Goal: Task Accomplishment & Management: Complete application form

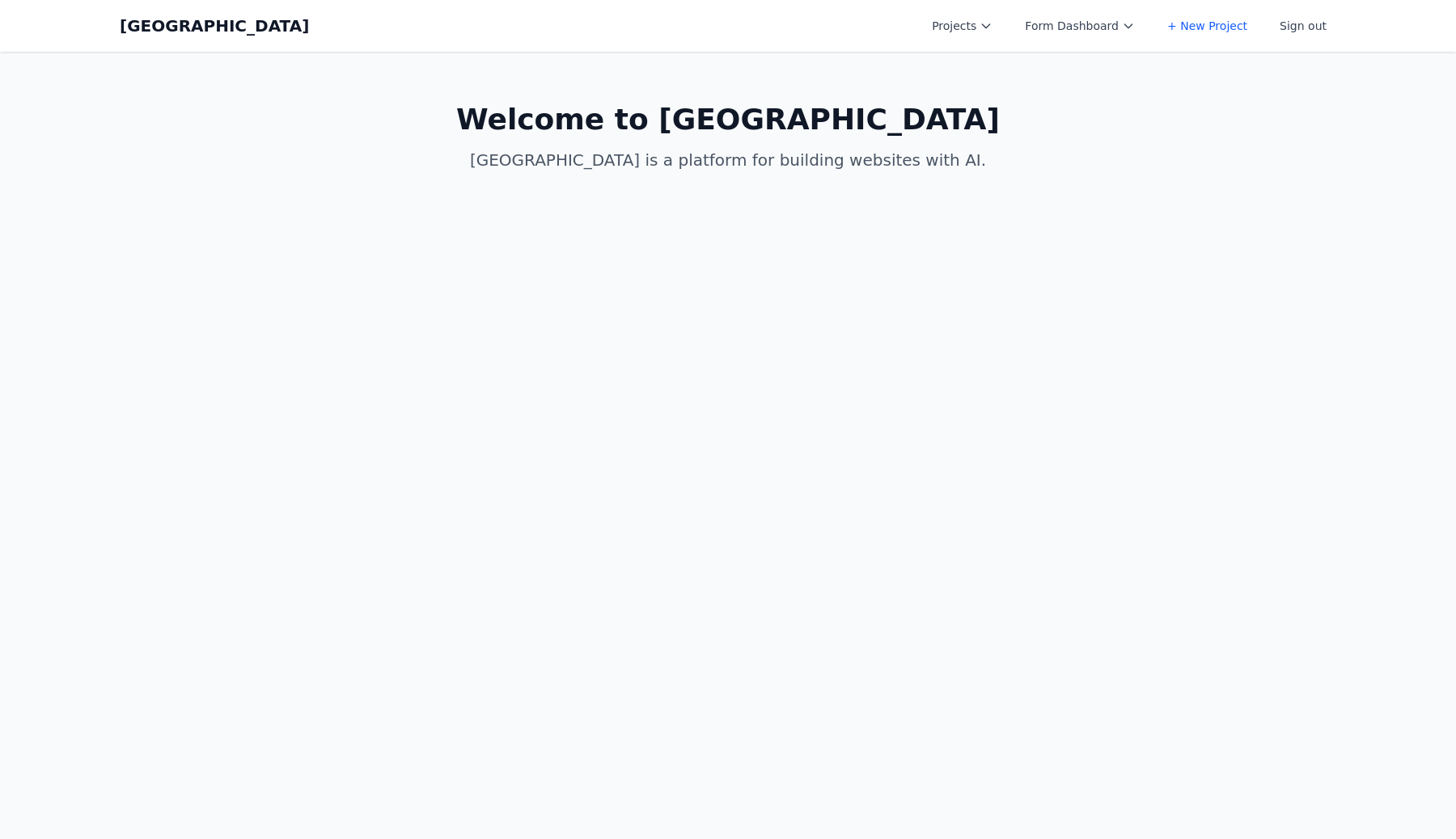
click at [1200, 28] on link "+ New Project" at bounding box center [1207, 26] width 99 height 30
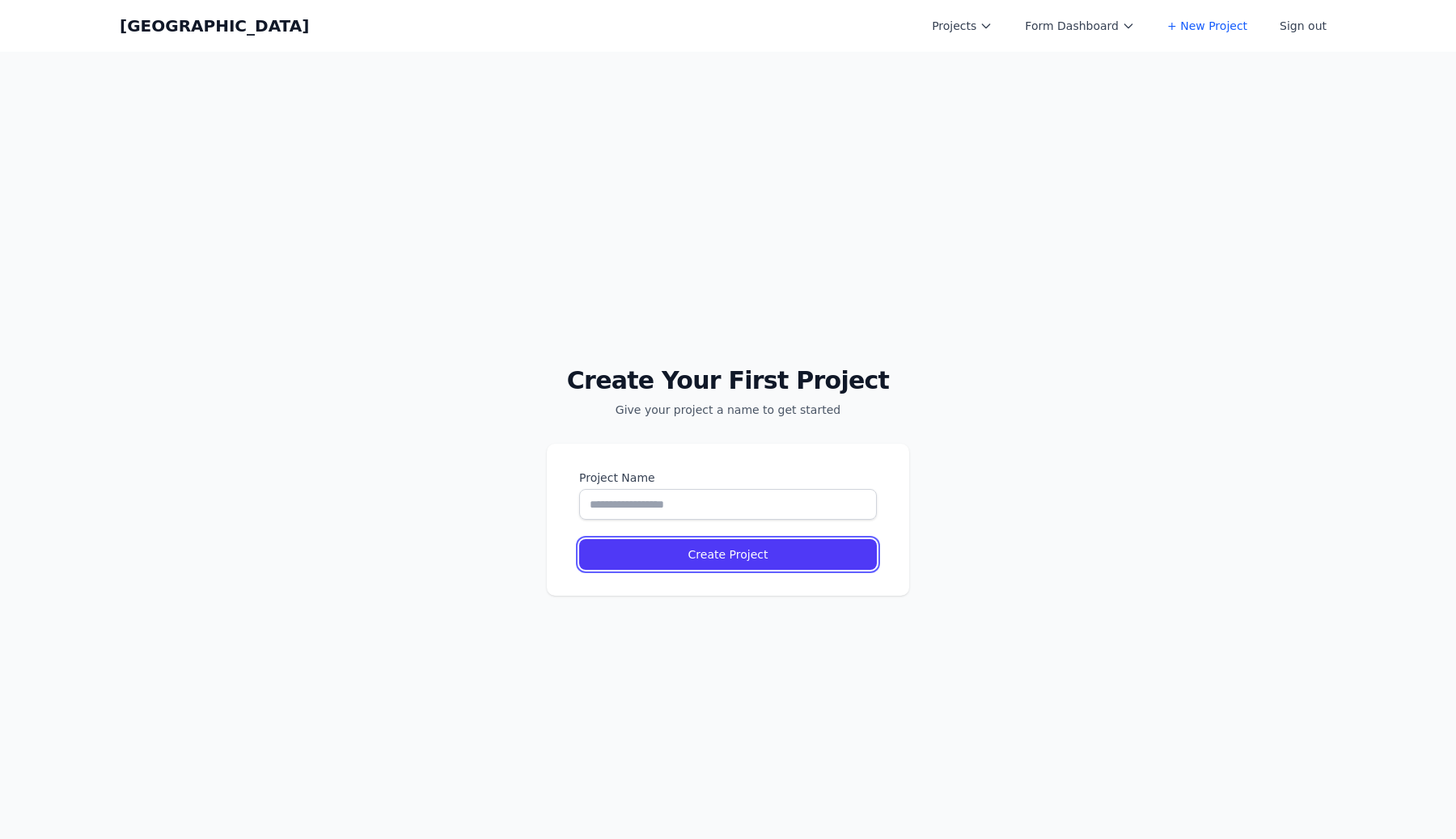
click at [716, 498] on input "Project Name" at bounding box center [728, 504] width 297 height 31
click at [1297, 434] on div "Create Your First Project Give your project a name to get started Project Name …" at bounding box center [728, 471] width 1456 height 839
click at [419, 475] on div "Create Your First Project Give your project a name to get started Project Name …" at bounding box center [720, 462] width 1440 height 823
